Goal: Ask a question: Seek information or help from site administrators or community

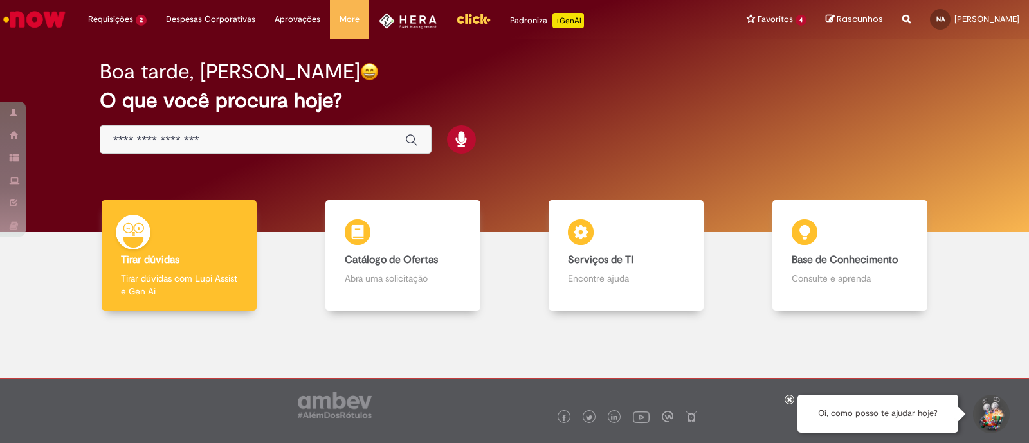
click at [880, 414] on div "Oi, como posso te ajudar hoje?" at bounding box center [878, 414] width 161 height 38
drag, startPoint x: 880, startPoint y: 414, endPoint x: 1000, endPoint y: 415, distance: 120.3
click at [1000, 415] on div "Oi, como posso te ajudar hoje?" at bounding box center [904, 414] width 212 height 39
click at [1000, 415] on button "Iniciar Conversa de Suporte" at bounding box center [990, 414] width 39 height 39
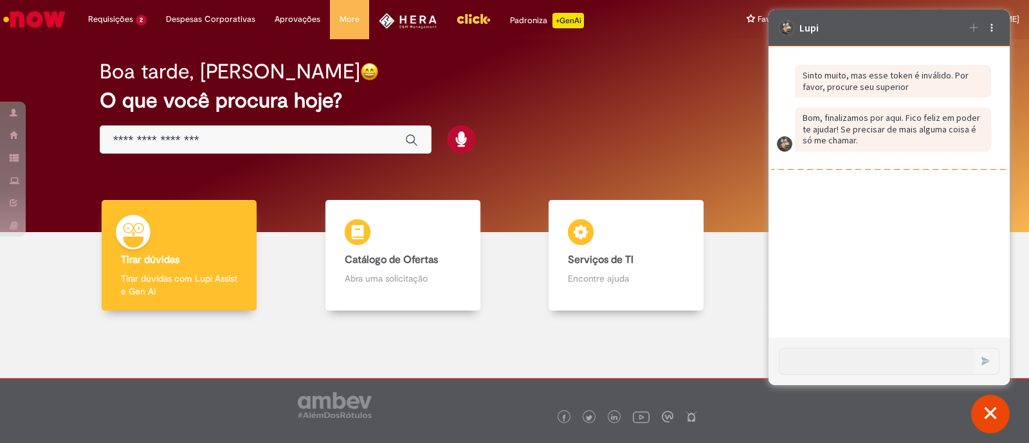
click at [614, 95] on h2 "O que você procura hoje?" at bounding box center [515, 100] width 830 height 23
click at [987, 33] on div "Lupi Iniciar uma nova conversa Opções de suporte Carregando Histórico Enviar Co…" at bounding box center [889, 198] width 241 height 376
click at [987, 33] on div "Opções de suporte" at bounding box center [991, 27] width 15 height 15
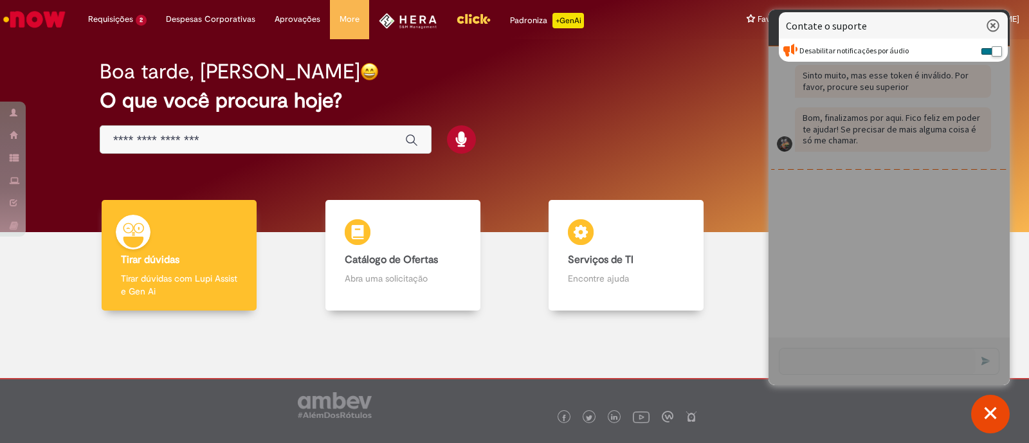
click at [1001, 418] on button "Fechar conversa de suporte" at bounding box center [990, 414] width 39 height 39
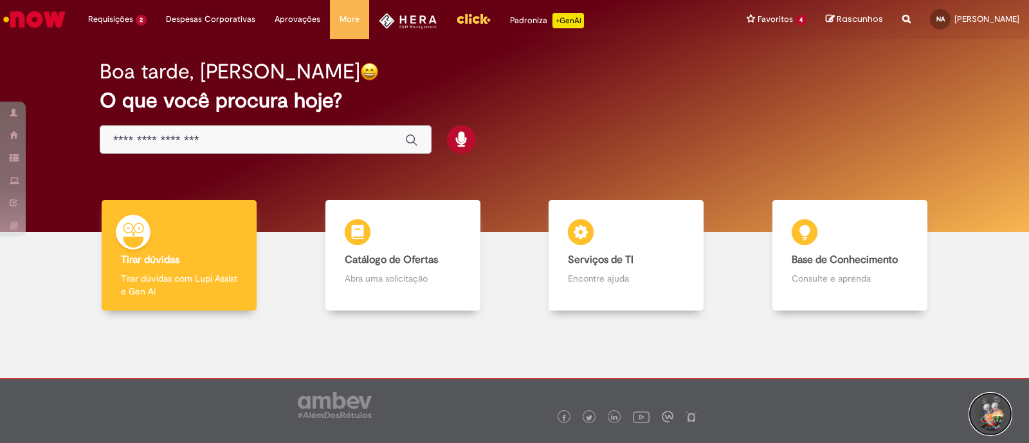
click at [987, 415] on button "Iniciar Conversa de Suporte" at bounding box center [990, 414] width 39 height 39
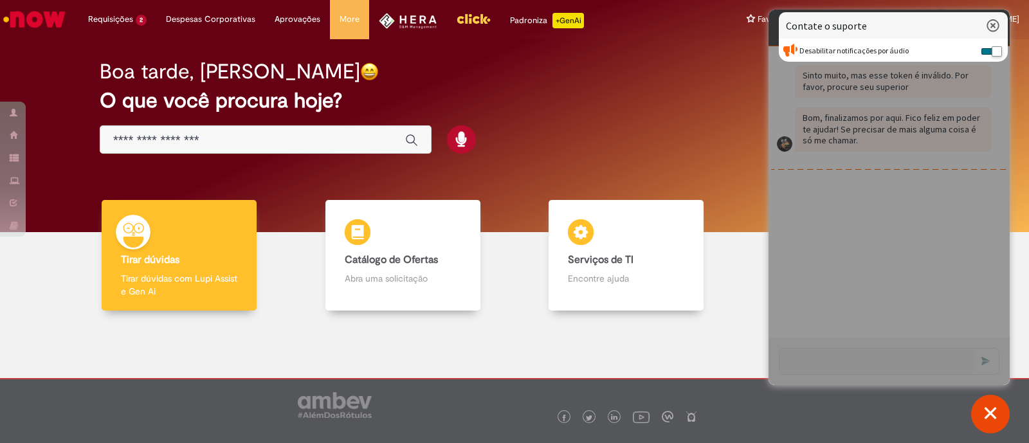
click at [931, 133] on div "Caixa de diálogo de bate-papo" at bounding box center [889, 198] width 241 height 376
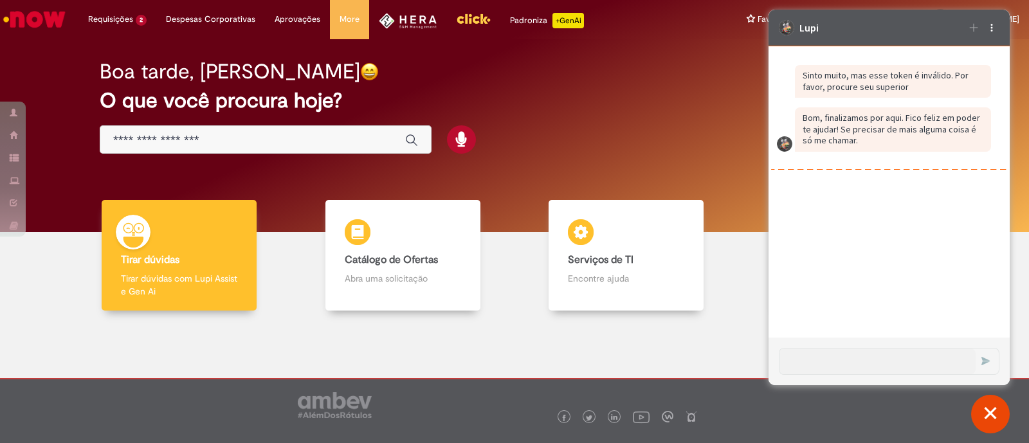
drag, startPoint x: 873, startPoint y: 311, endPoint x: 870, endPoint y: 342, distance: 31.6
click at [872, 339] on div "Lupi Iniciar uma nova conversa Opções de suporte Carregando Histórico Enviar Co…" at bounding box center [889, 198] width 241 height 376
click at [962, 38] on div "Lupi Iniciar uma nova conversa Opções de suporte" at bounding box center [889, 28] width 241 height 37
click at [968, 33] on div "Iniciar uma nova conversa" at bounding box center [973, 27] width 15 height 15
click at [971, 27] on icon "Iniciar uma nova conversa" at bounding box center [974, 28] width 8 height 8
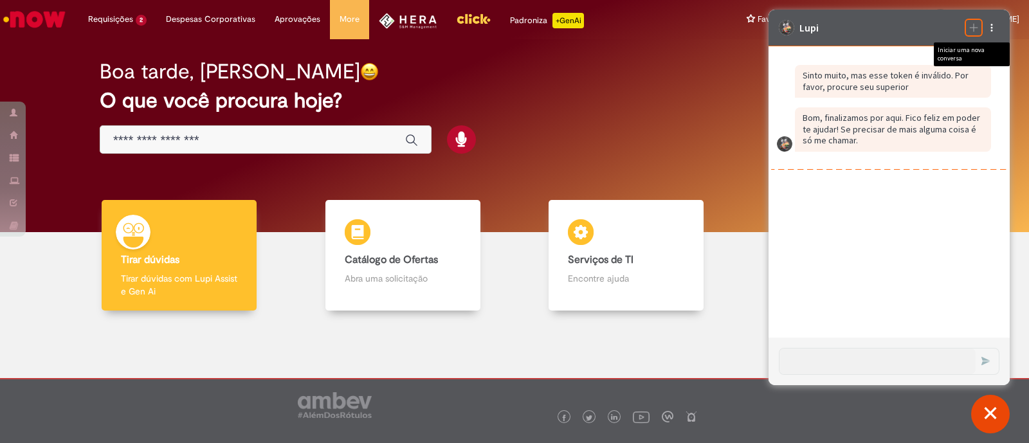
click at [974, 23] on icon "Iniciar uma nova conversa" at bounding box center [974, 28] width 10 height 10
click at [837, 146] on p "Bom, finalizamos por aqui. Fico feliz em poder te ajudar! Se precisar de mais a…" at bounding box center [893, 130] width 181 height 34
click at [976, 24] on div "Iniciar uma nova conversa" at bounding box center [973, 27] width 15 height 15
click at [976, 24] on icon "Iniciar uma nova conversa" at bounding box center [974, 28] width 10 height 10
click at [540, 158] on div "Boa tarde, Natalia O que você procura hoje?" at bounding box center [514, 107] width 875 height 109
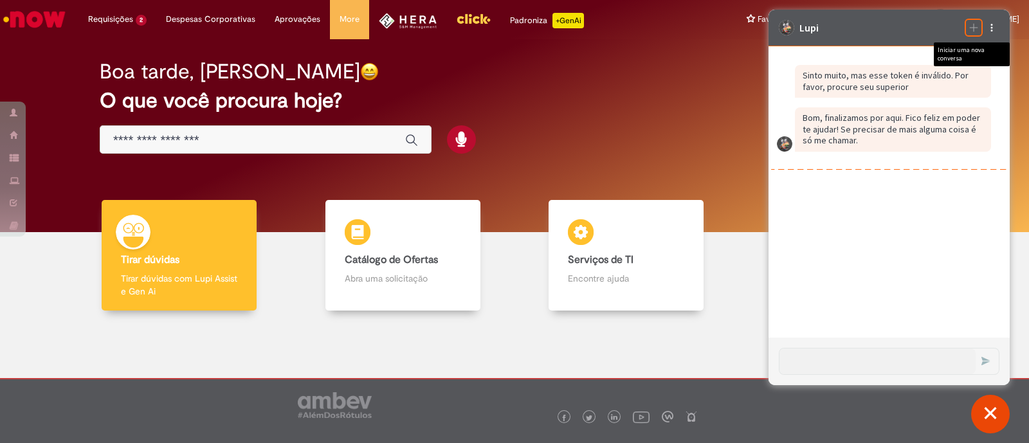
click at [976, 31] on div "Iniciar uma nova conversa" at bounding box center [973, 27] width 15 height 15
click at [975, 28] on icon "Iniciar uma nova conversa" at bounding box center [974, 28] width 10 height 10
click at [959, 53] on div "Iniciar uma nova conversa" at bounding box center [972, 54] width 76 height 24
click at [997, 410] on button "Fechar conversa de suporte" at bounding box center [990, 414] width 39 height 39
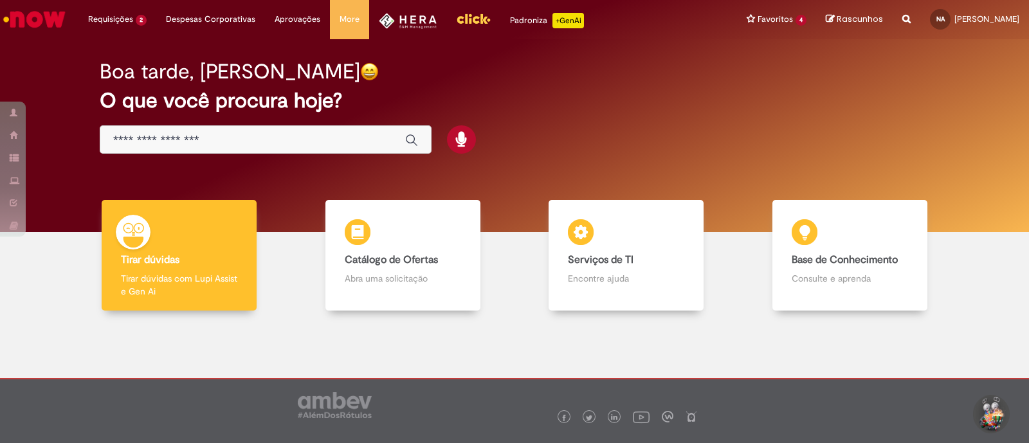
click at [991, 415] on button "Iniciar Conversa de Suporte" at bounding box center [990, 414] width 39 height 39
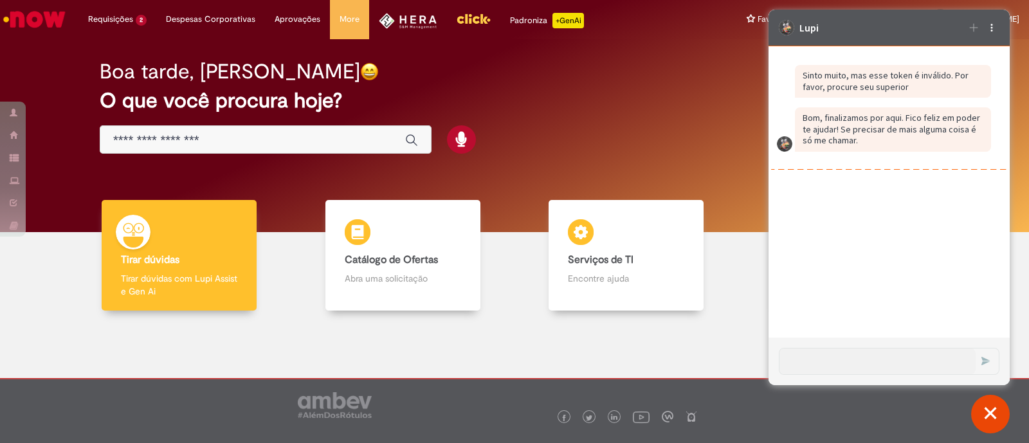
click at [990, 415] on button "Fechar conversa de suporte" at bounding box center [990, 414] width 39 height 39
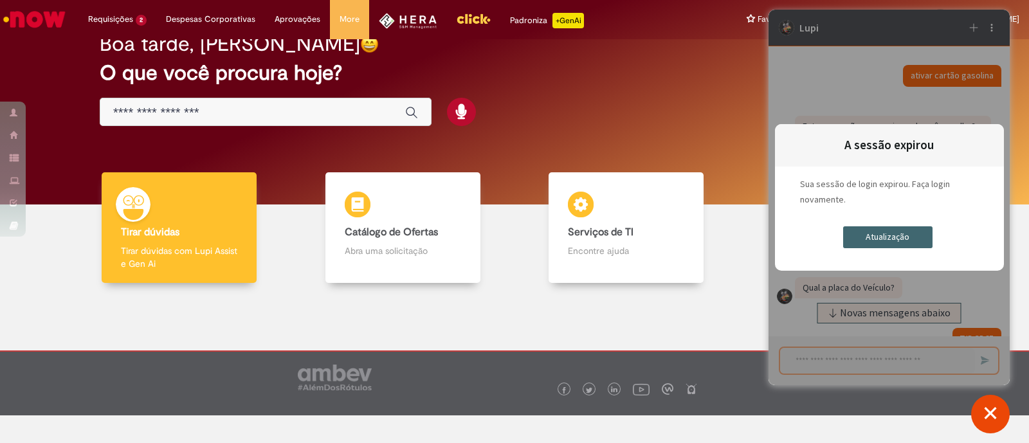
scroll to position [1066, 0]
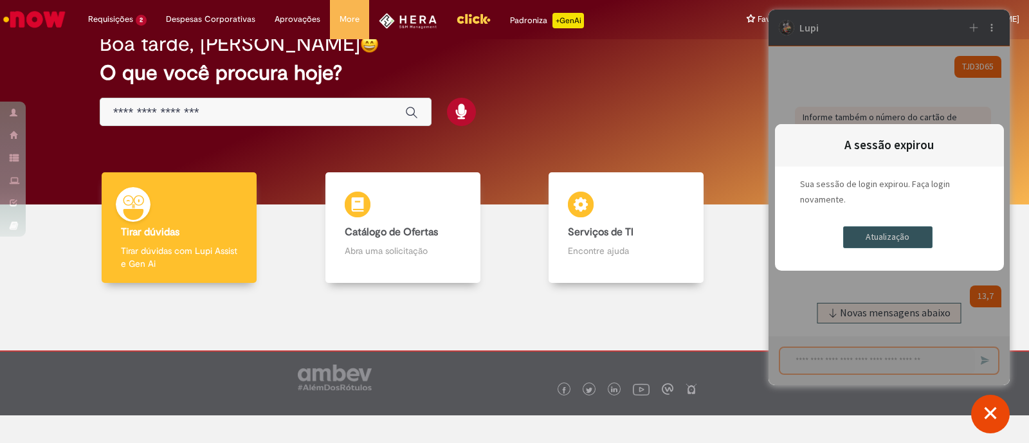
click at [897, 231] on div "Atualização" at bounding box center [887, 237] width 89 height 22
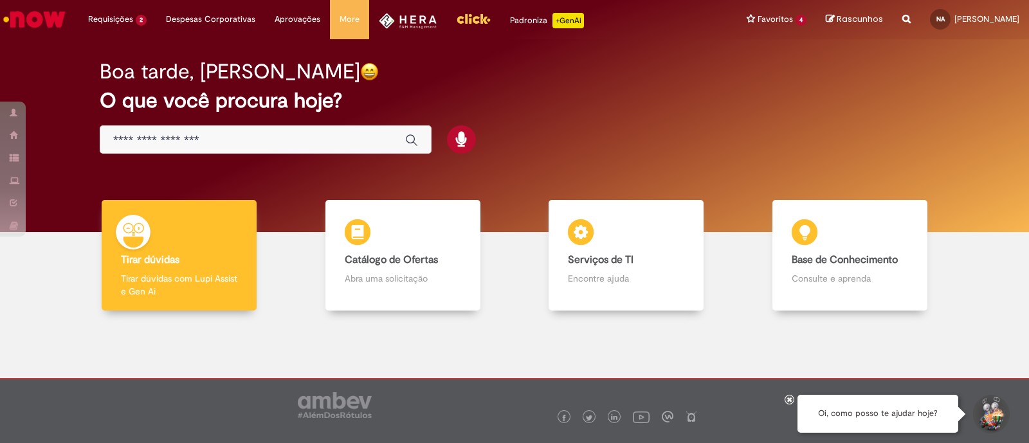
click at [891, 421] on div "Oi, como posso te ajudar hoje?" at bounding box center [878, 414] width 161 height 38
click at [891, 414] on div "Oi, como posso te ajudar hoje?" at bounding box center [878, 414] width 161 height 38
click at [986, 417] on button "Iniciar Conversa de Suporte" at bounding box center [990, 414] width 39 height 39
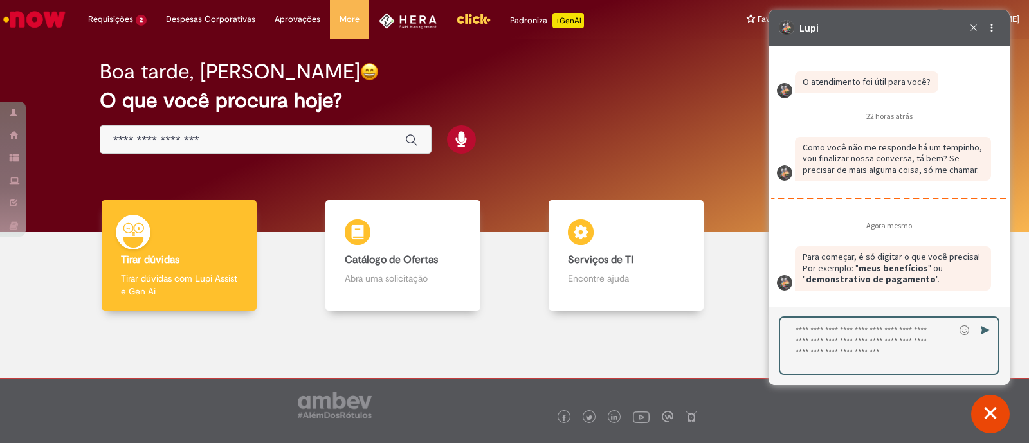
click at [853, 365] on textarea "Digite sua resposta aqui e pressione Enter para enviar" at bounding box center [867, 346] width 174 height 56
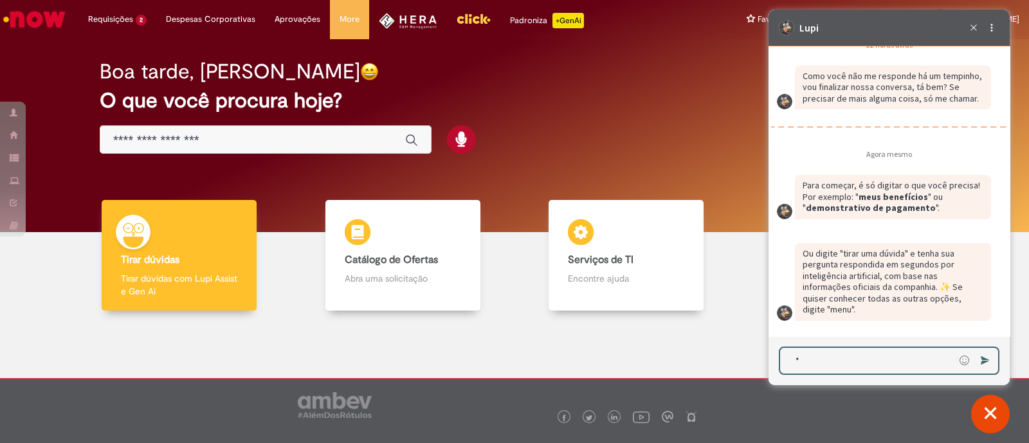
scroll to position [1965, 0]
type textarea "**********"
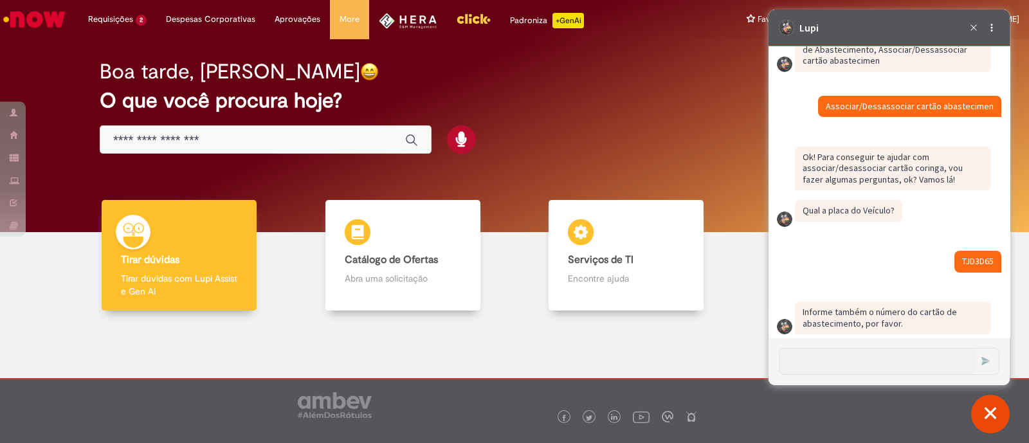
scroll to position [139, 0]
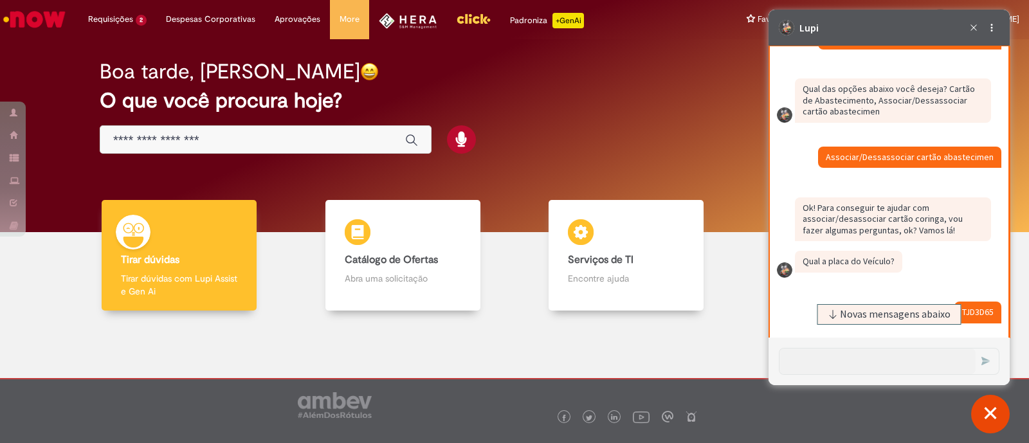
click at [968, 311] on div "Caixa de diálogo de bate-papo" at bounding box center [889, 314] width 241 height 21
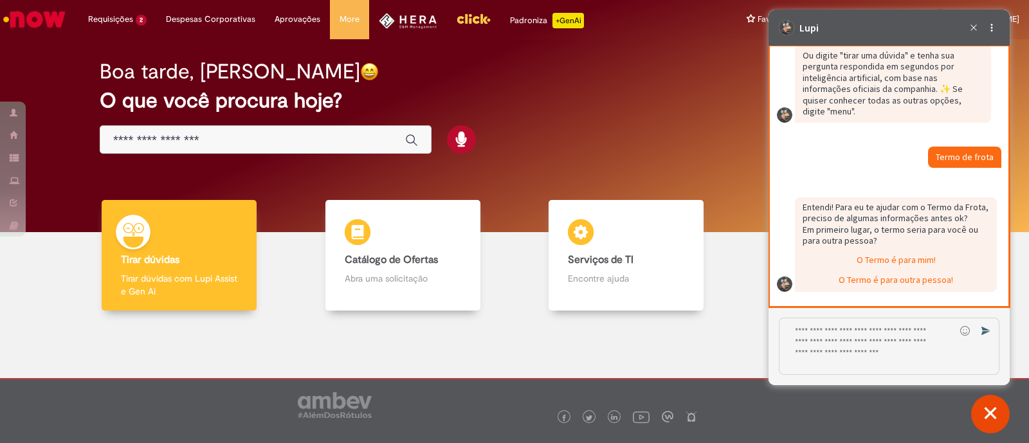
scroll to position [2164, 0]
click at [910, 259] on div "O Termo é para mim!" at bounding box center [895, 260] width 199 height 19
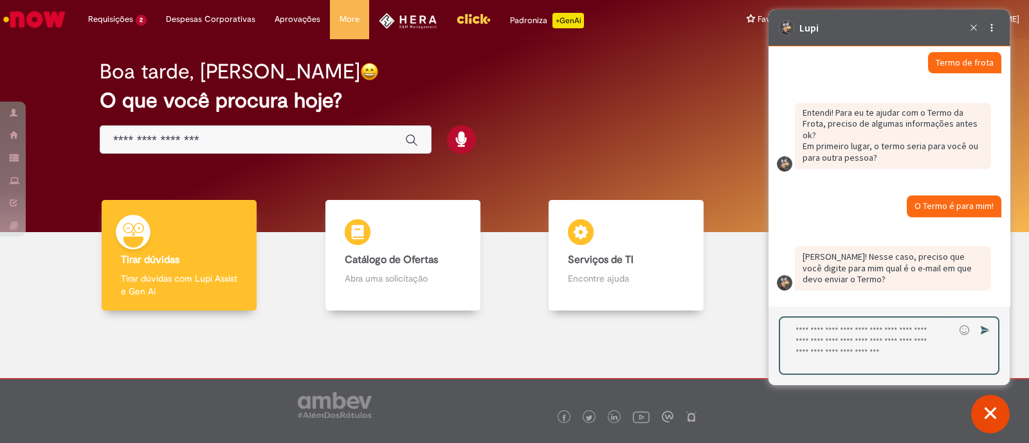
scroll to position [2258, 0]
click at [904, 354] on textarea "Digite sua resposta aqui e pressione Enter para enviar" at bounding box center [867, 346] width 174 height 56
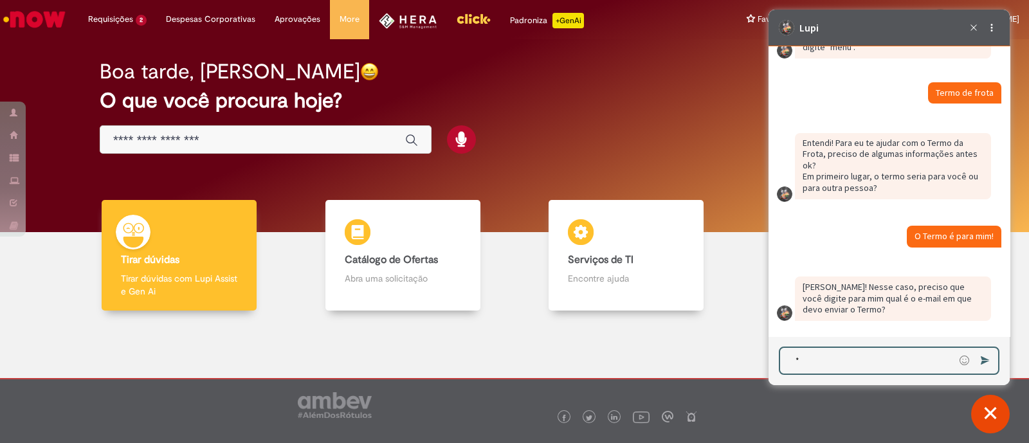
scroll to position [2228, 0]
type textarea "**********"
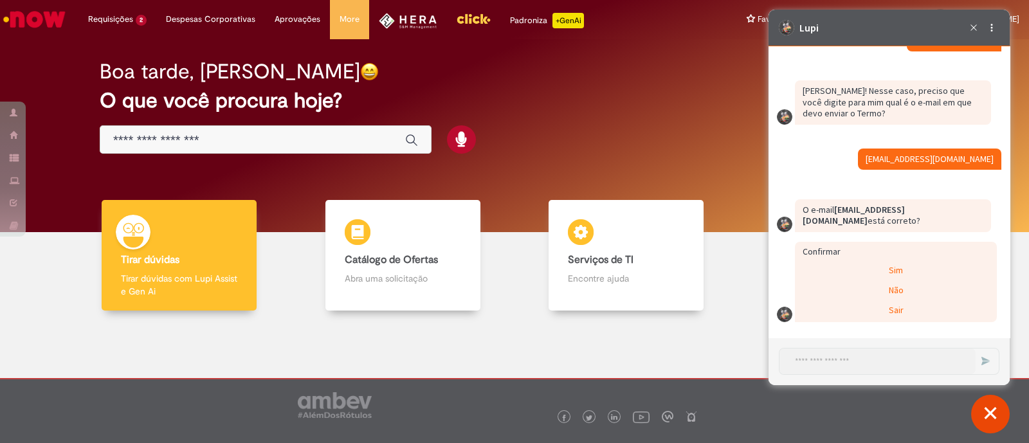
scroll to position [2424, 0]
click at [946, 265] on div "Sim" at bounding box center [895, 271] width 199 height 19
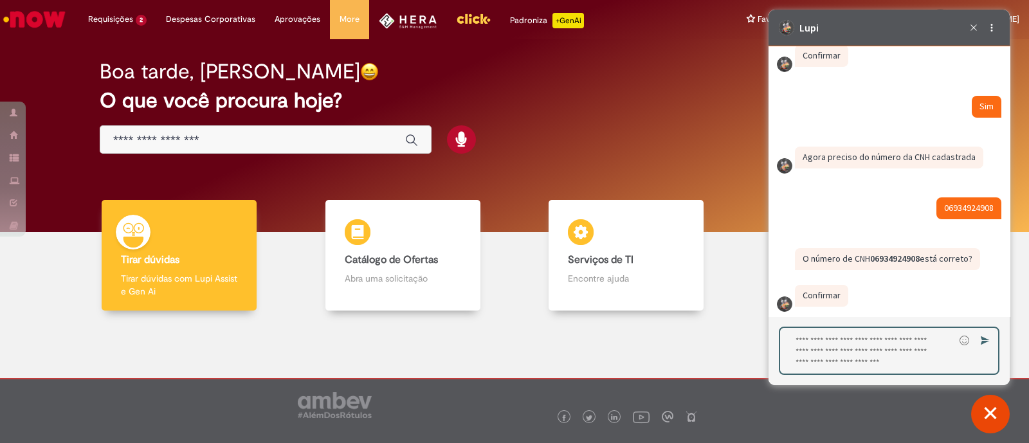
scroll to position [4399, 0]
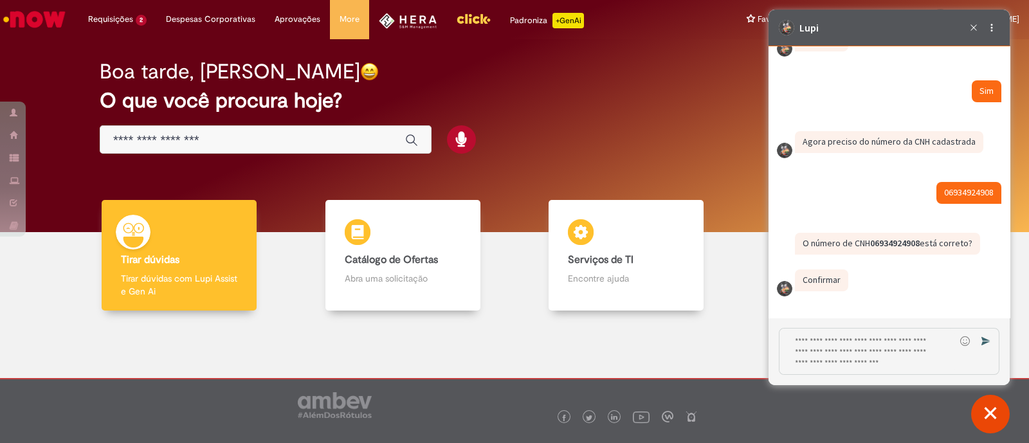
click at [968, 198] on fragment "06934924908" at bounding box center [969, 193] width 50 height 12
click at [911, 349] on textarea "Digite sua resposta aqui e pressione Enter para enviar" at bounding box center [868, 352] width 176 height 46
type textarea "**********"
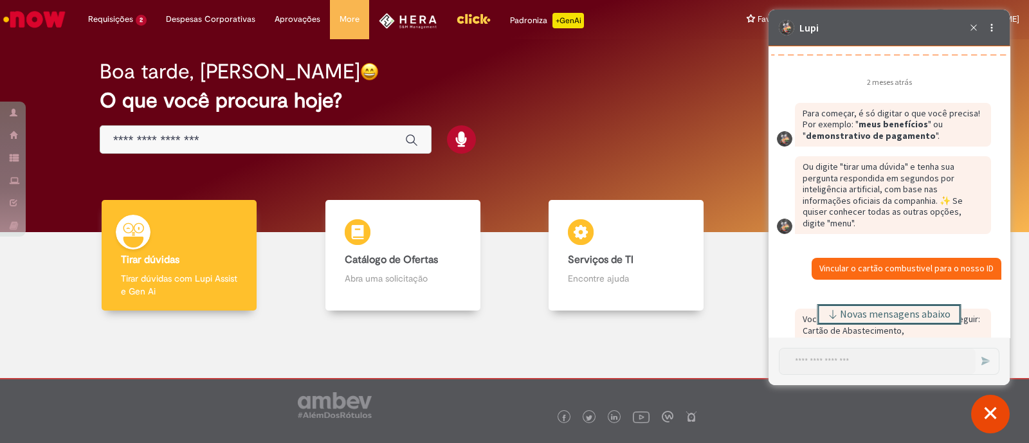
click at [925, 317] on span "Novas mensagens abaixo" at bounding box center [895, 314] width 111 height 9
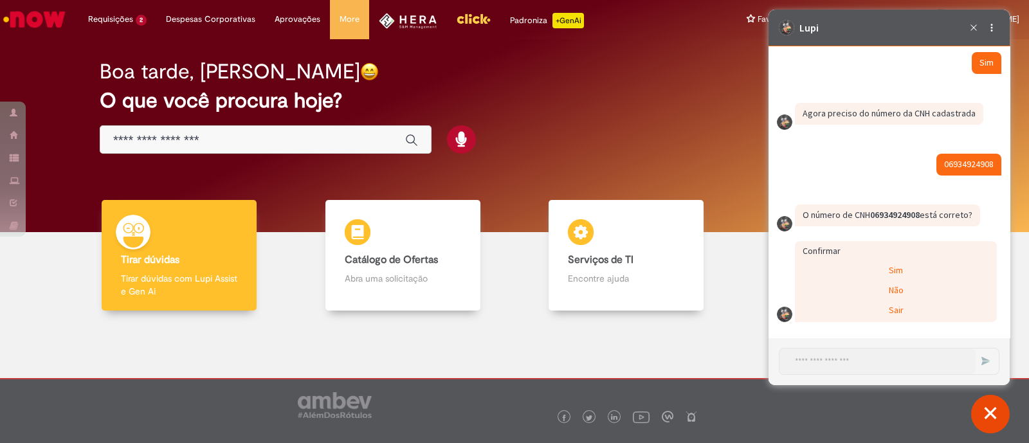
scroll to position [15975, 0]
click at [908, 271] on div "Sim" at bounding box center [895, 271] width 199 height 19
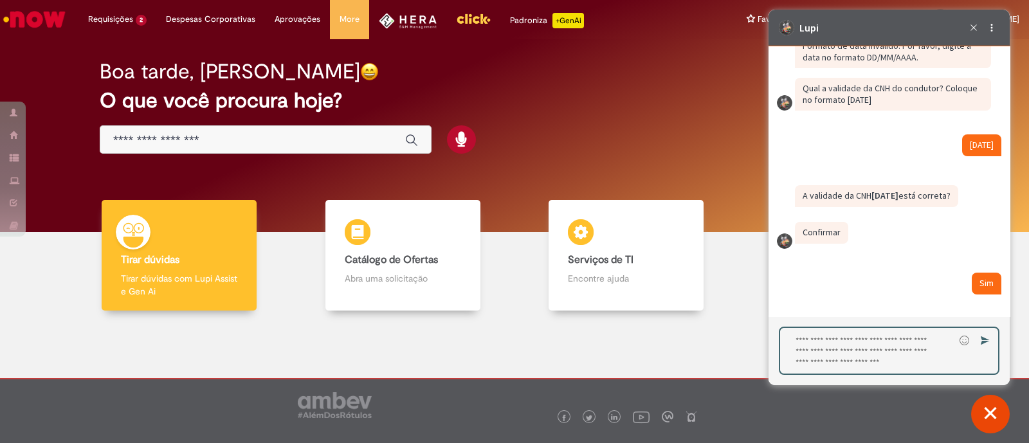
scroll to position [4834, 0]
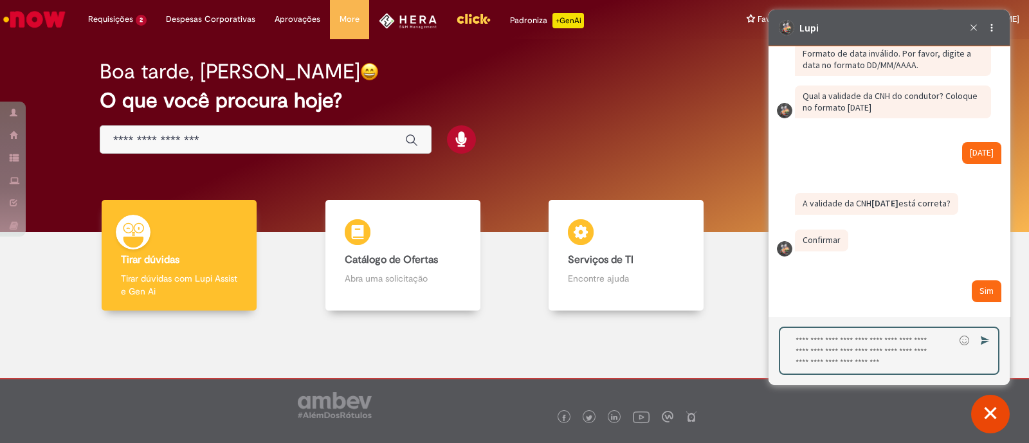
click at [980, 158] on fragment "15/12/2033" at bounding box center [982, 153] width 24 height 12
click at [916, 354] on textarea "Digite sua resposta aqui e pressione Enter para enviar" at bounding box center [868, 352] width 176 height 46
type textarea "**********"
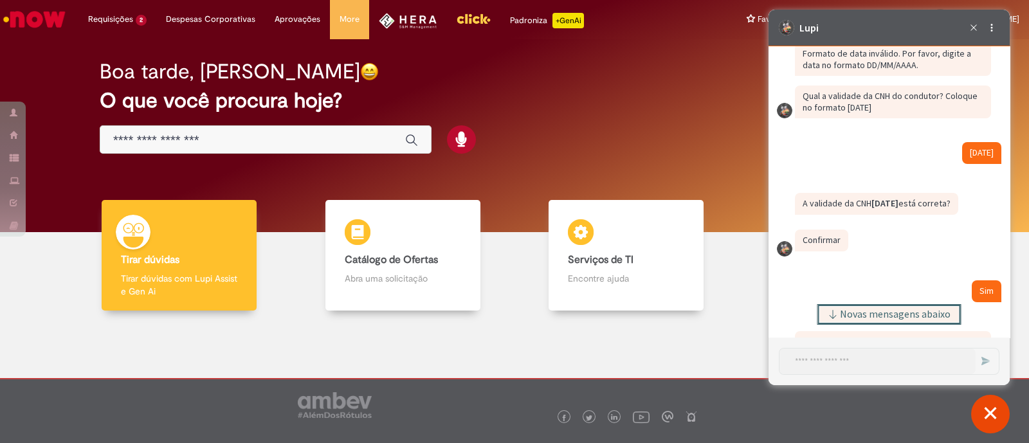
click at [892, 310] on span "Novas mensagens abaixo" at bounding box center [895, 314] width 111 height 9
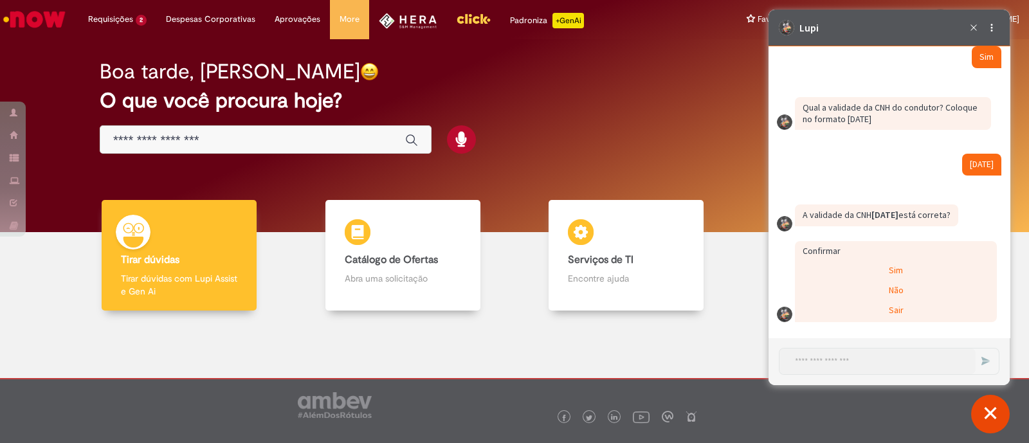
scroll to position [16221, 0]
click at [929, 265] on div "Sim" at bounding box center [895, 271] width 199 height 19
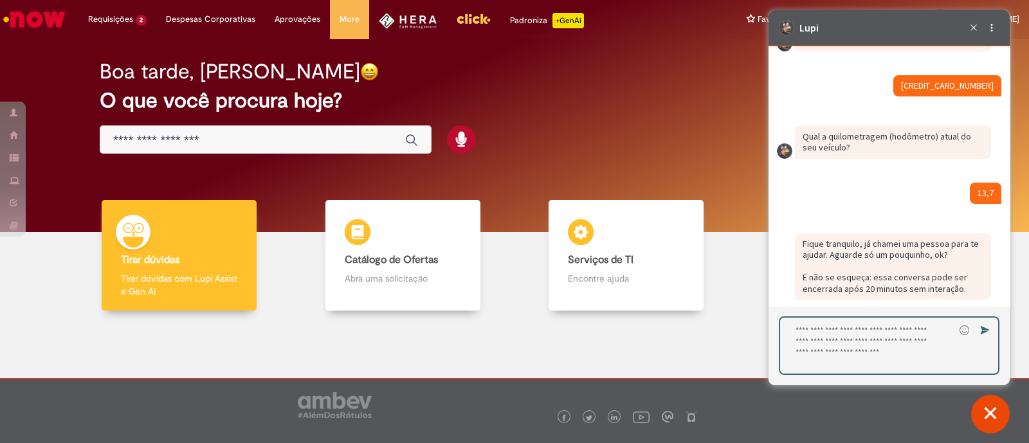
scroll to position [13515, 0]
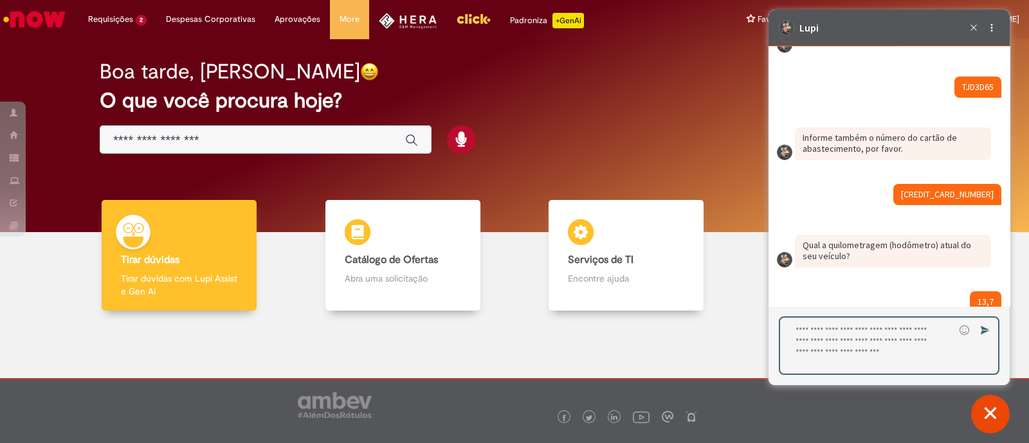
click at [979, 93] on fragment "TJD3D65" at bounding box center [978, 87] width 32 height 12
click at [872, 345] on textarea "Digite sua resposta aqui e pressione Enter para enviar" at bounding box center [868, 346] width 176 height 56
type textarea "*******"
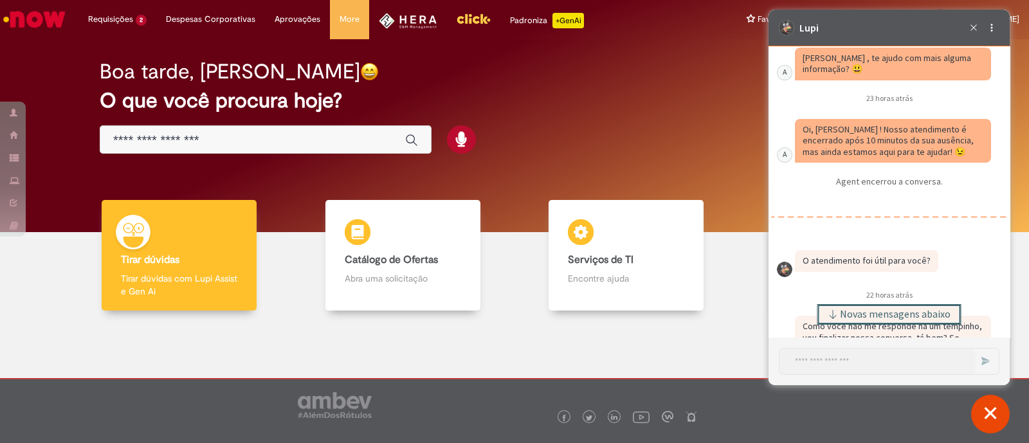
click at [894, 311] on span "Novas mensagens abaixo" at bounding box center [895, 314] width 111 height 9
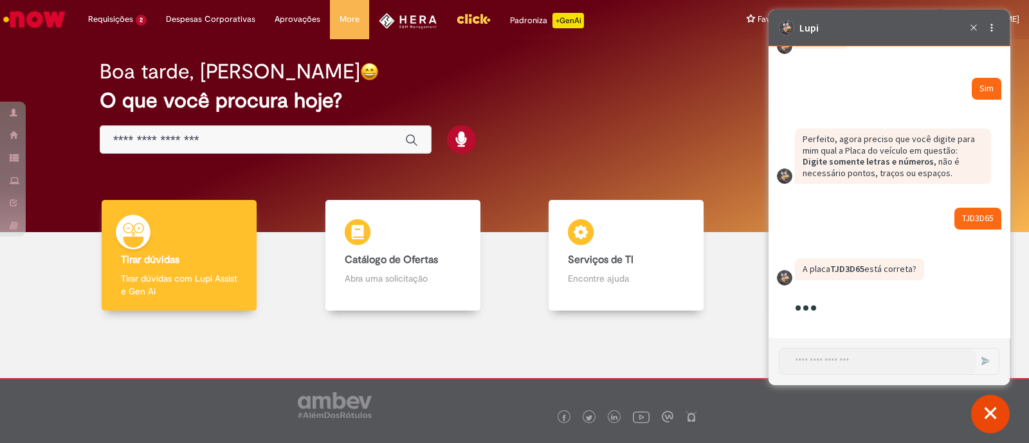
scroll to position [16436, 0]
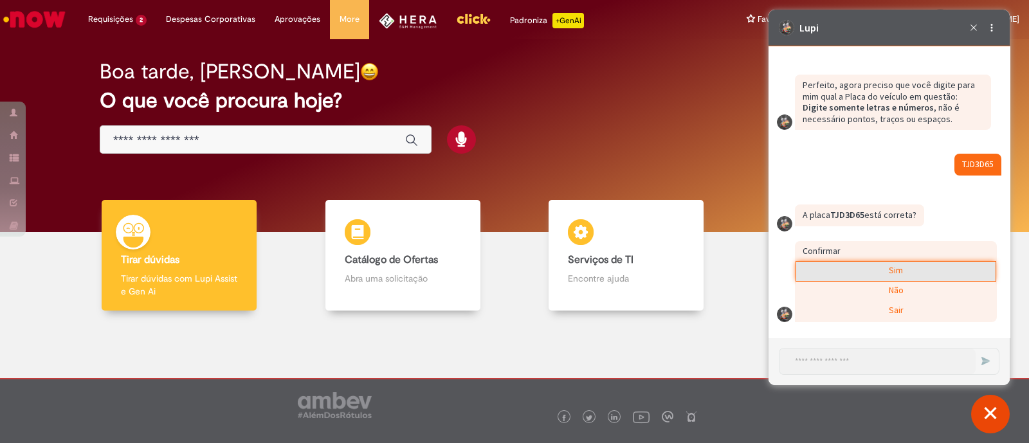
click at [881, 281] on div "Sim" at bounding box center [895, 271] width 199 height 19
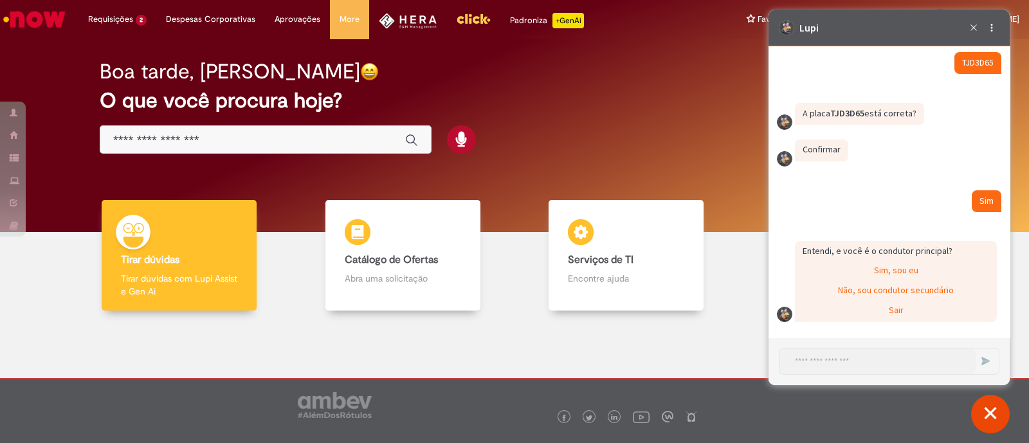
scroll to position [16591, 0]
click at [905, 267] on div "Sim, sou eu" at bounding box center [895, 271] width 199 height 19
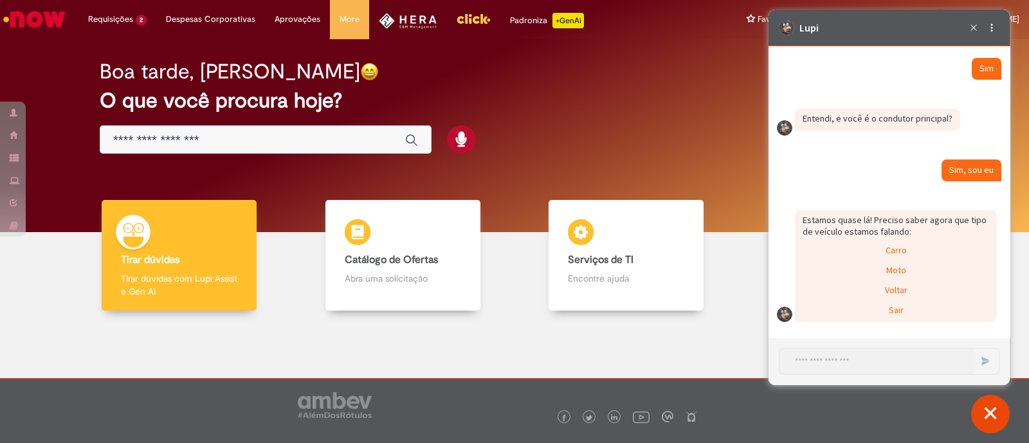
scroll to position [16724, 0]
click at [910, 255] on div "Carro" at bounding box center [895, 251] width 199 height 19
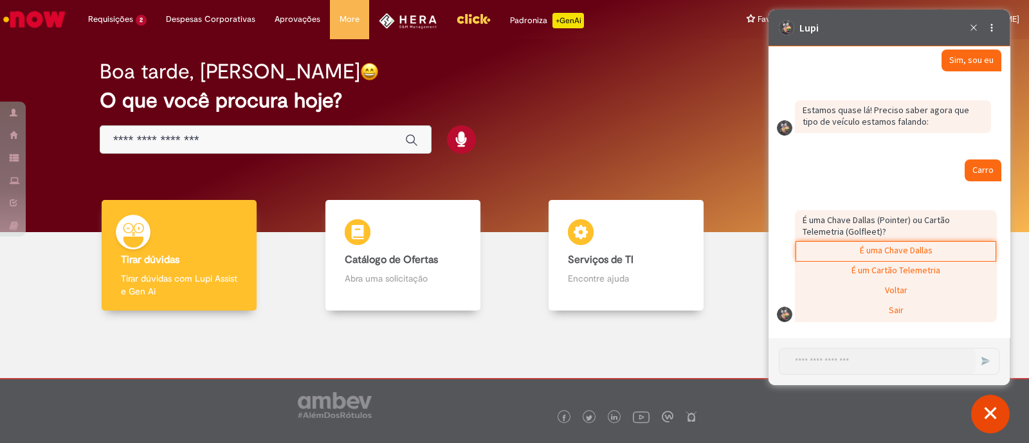
scroll to position [16834, 0]
click at [856, 224] on p "É uma Chave Dallas (Pointer) ou Cartão Telemetria (Golfleet)?" at bounding box center [876, 225] width 147 height 23
click at [907, 268] on div "É um Cartão Telemetria" at bounding box center [895, 271] width 199 height 19
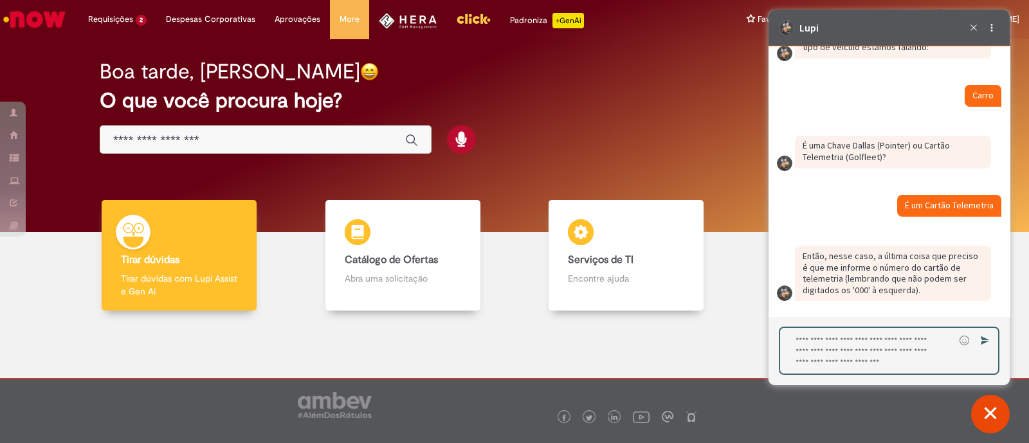
scroll to position [16908, 0]
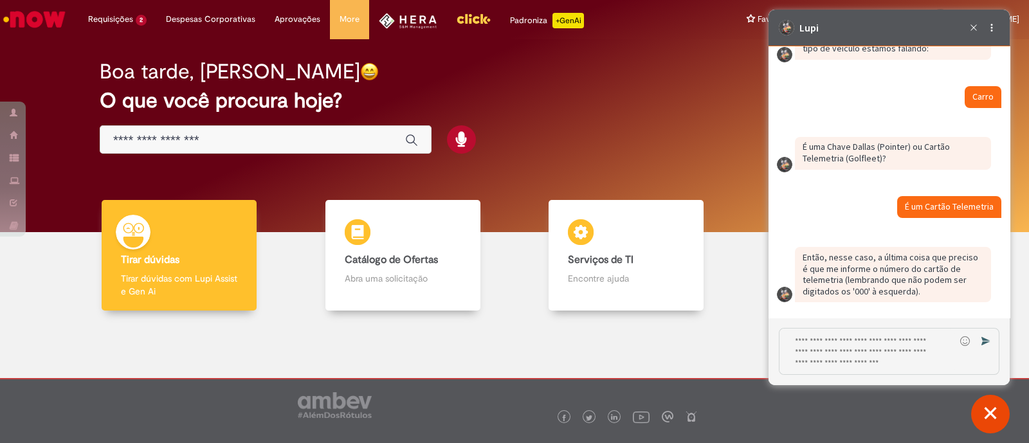
click at [905, 204] on fragment "É um Cartão Telemetria" at bounding box center [949, 207] width 89 height 12
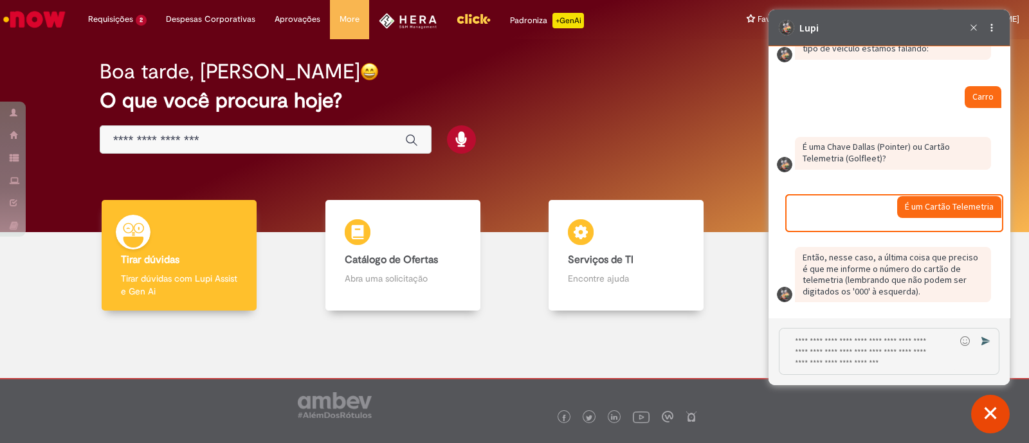
click at [836, 350] on textarea "Digite sua resposta aqui e pressione Enter para enviar" at bounding box center [868, 352] width 176 height 46
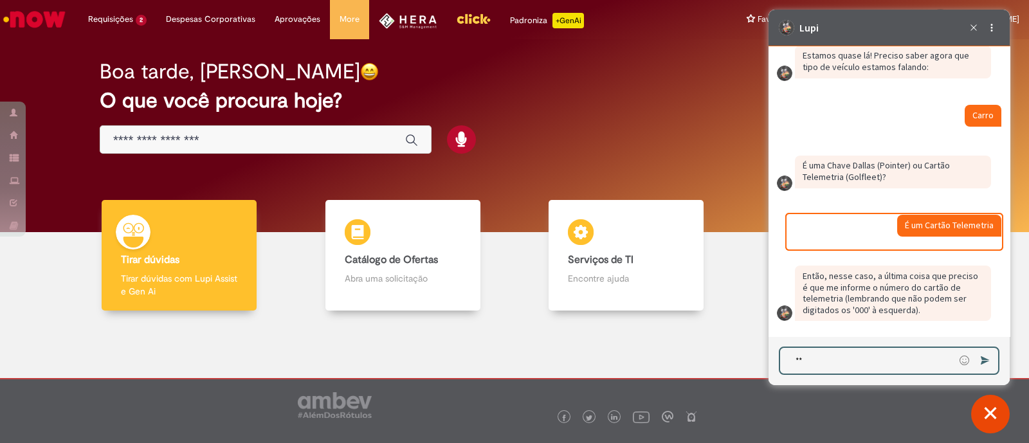
scroll to position [16888, 0]
type textarea "**********"
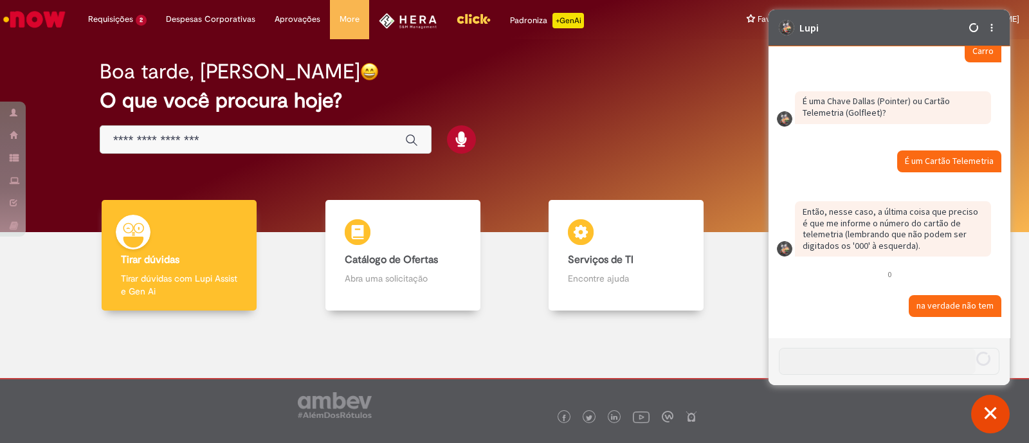
scroll to position [16953, 0]
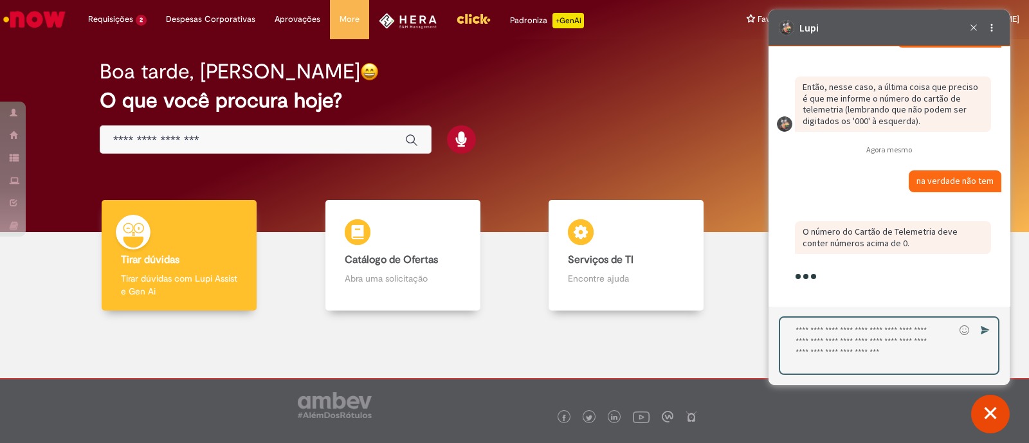
type textarea "**********"
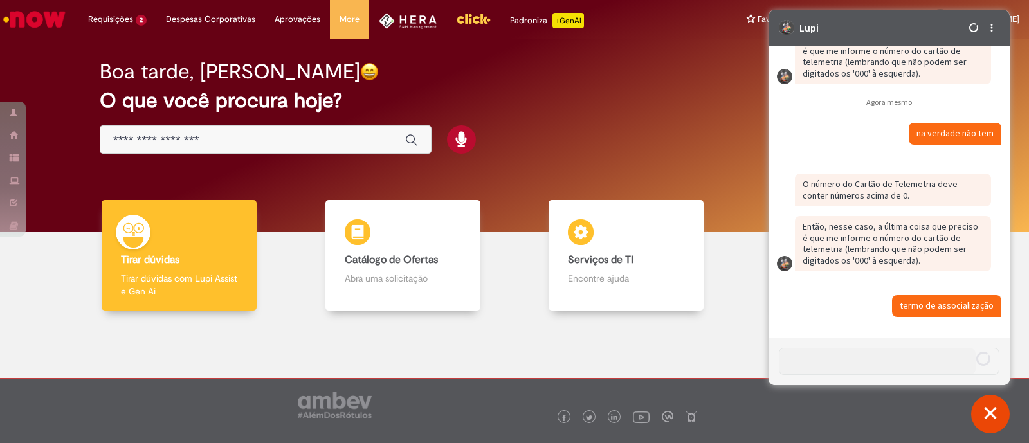
scroll to position [17077, 0]
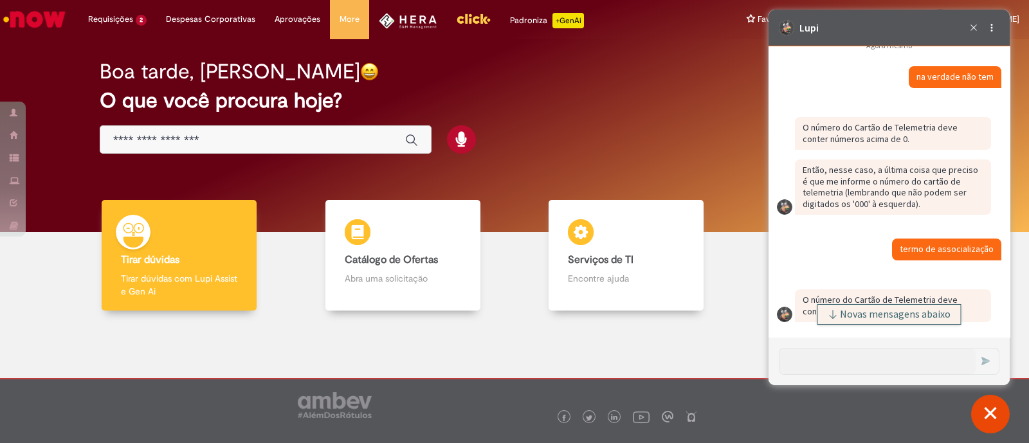
click at [843, 338] on div "Enviar" at bounding box center [889, 362] width 241 height 48
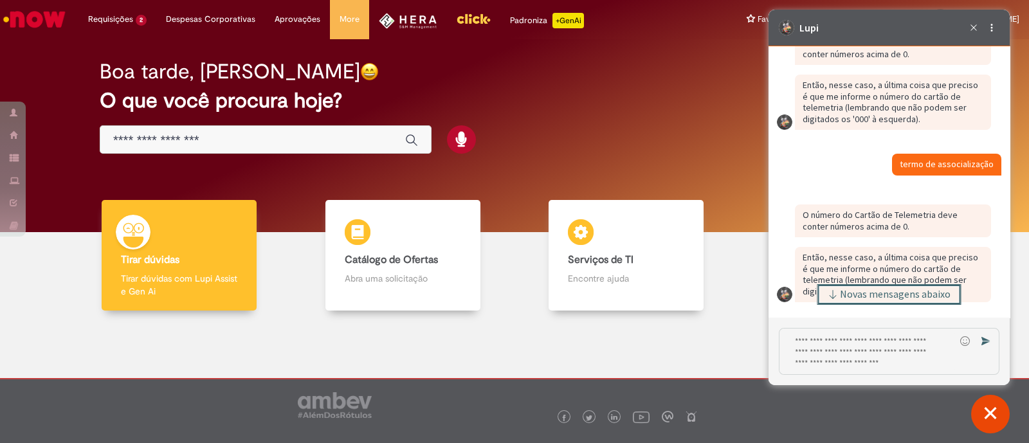
click at [854, 293] on span "Novas mensagens abaixo" at bounding box center [895, 294] width 111 height 9
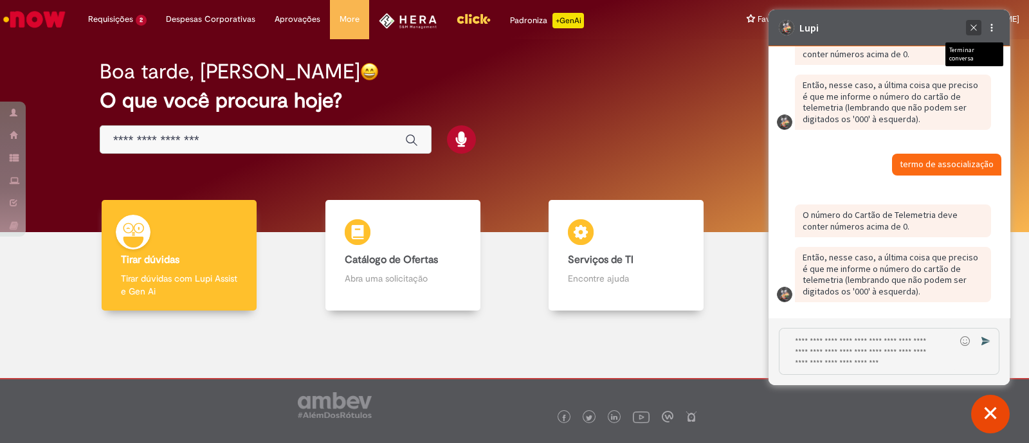
click at [973, 20] on div "Terminar conversa" at bounding box center [973, 27] width 15 height 15
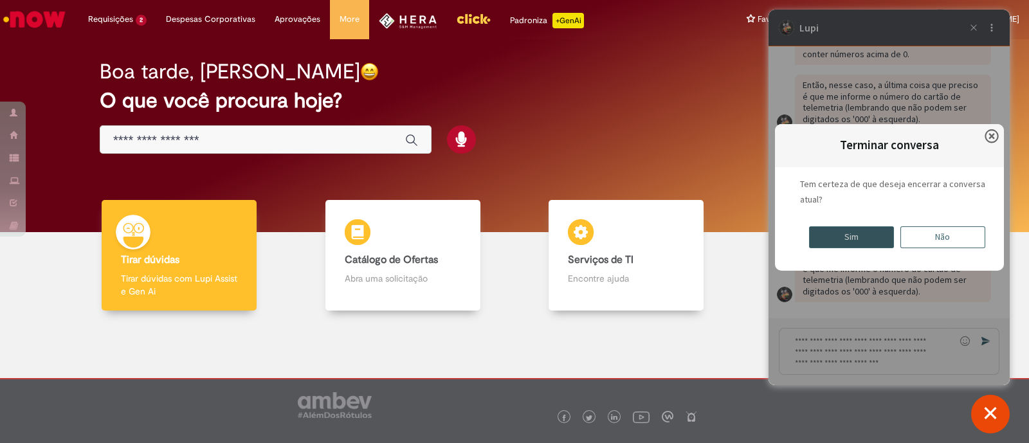
click at [872, 246] on div "Sim" at bounding box center [851, 237] width 85 height 22
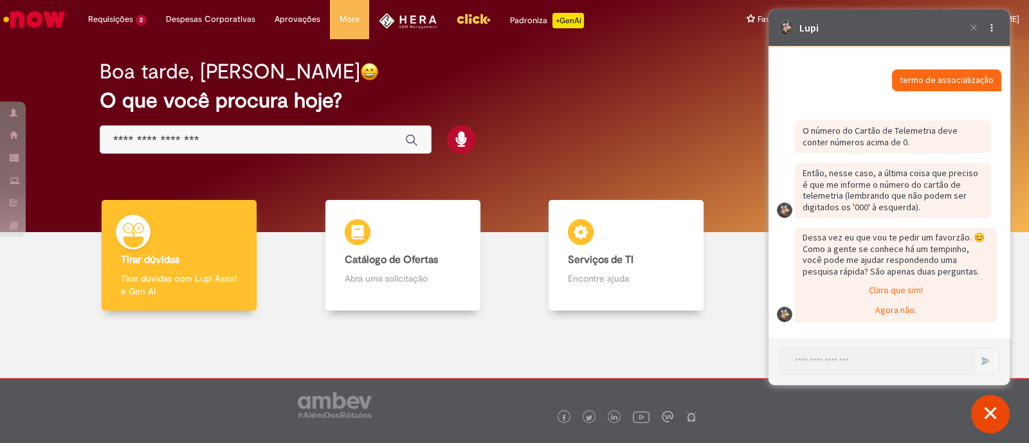
scroll to position [17351, 0]
click at [892, 303] on div "Agora não." at bounding box center [895, 311] width 199 height 19
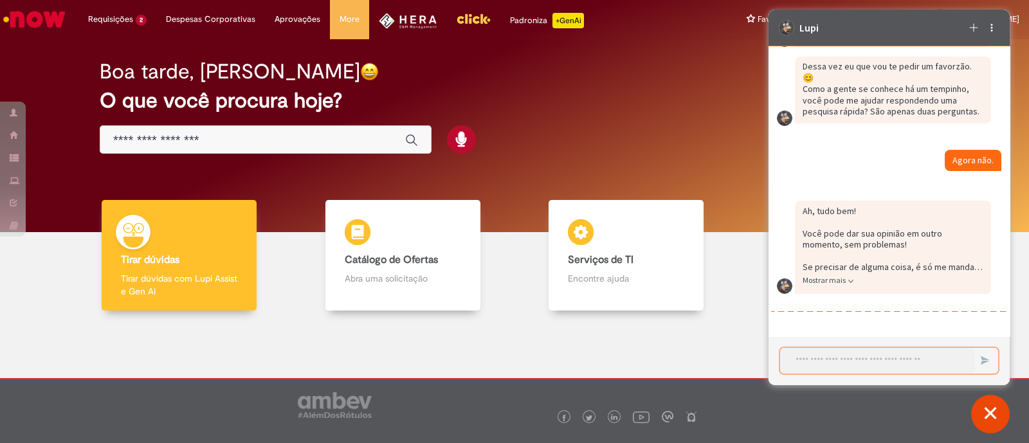
scroll to position [17521, 0]
click at [875, 358] on textarea "Iniciar uma nova conversa" at bounding box center [877, 361] width 195 height 26
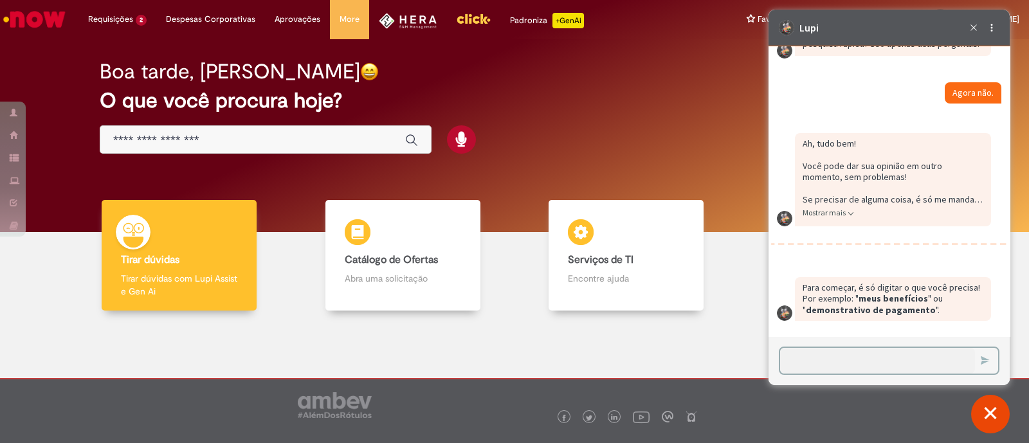
scroll to position [17589, 0]
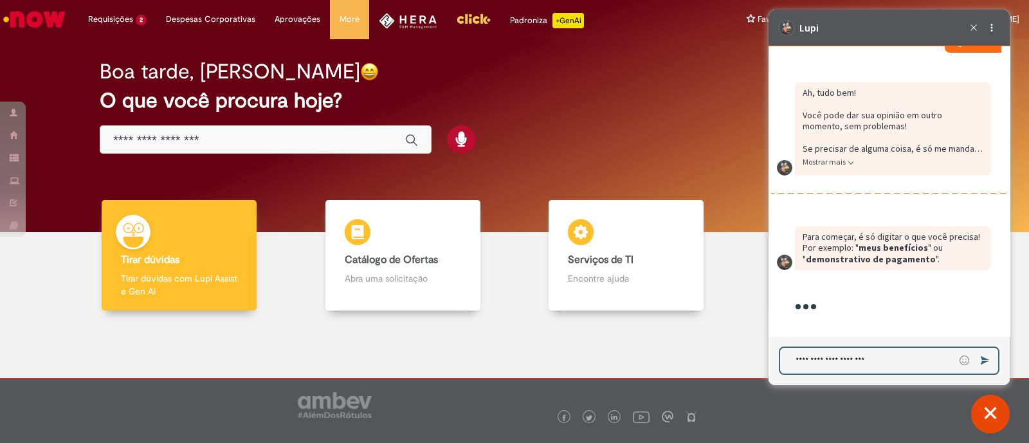
type textarea "**********"
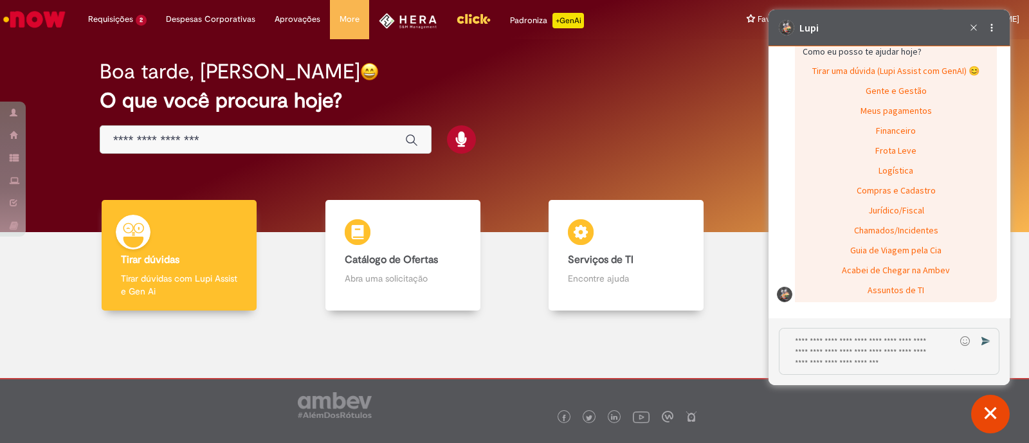
scroll to position [18086, 0]
click at [906, 147] on div "Frota Leve" at bounding box center [895, 151] width 199 height 19
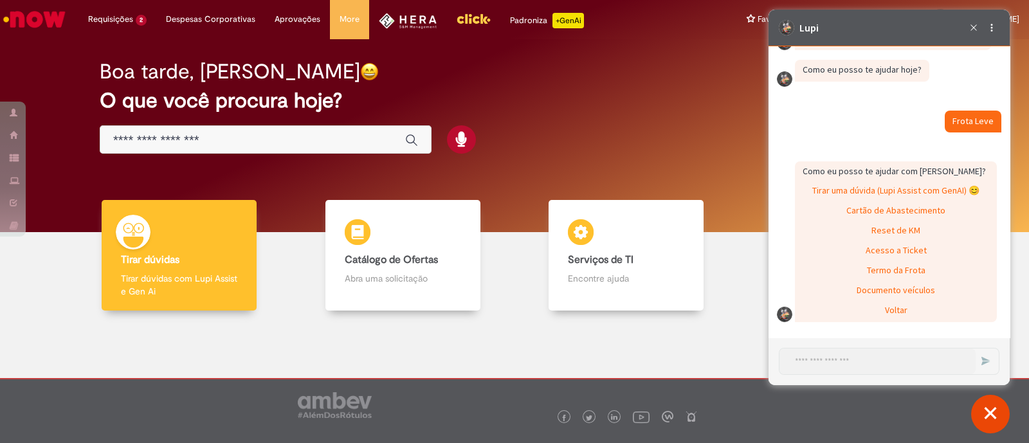
scroll to position [18068, 0]
click at [933, 270] on div "Termo da Frota" at bounding box center [895, 271] width 199 height 19
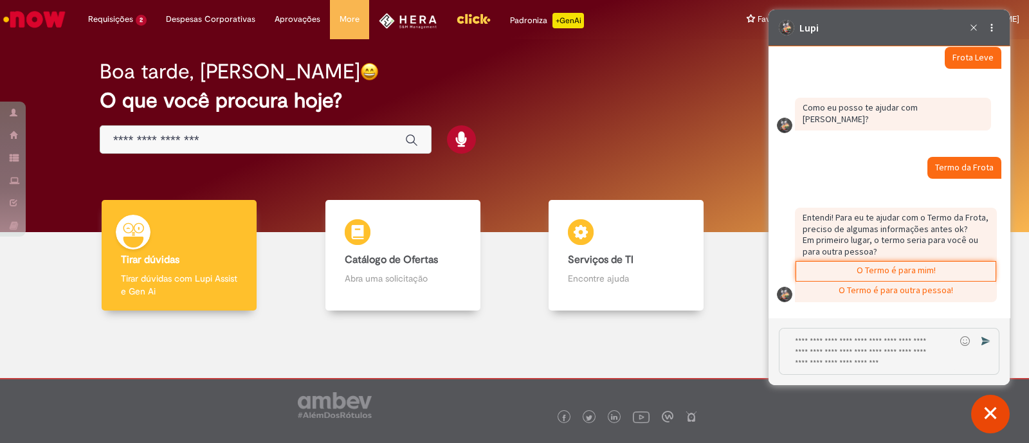
scroll to position [18124, 0]
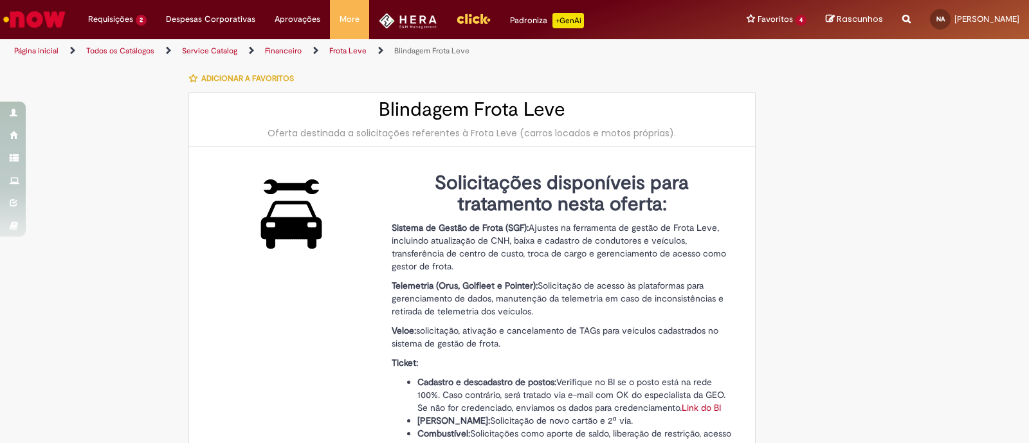
type input "**********"
